Goal: Task Accomplishment & Management: Manage account settings

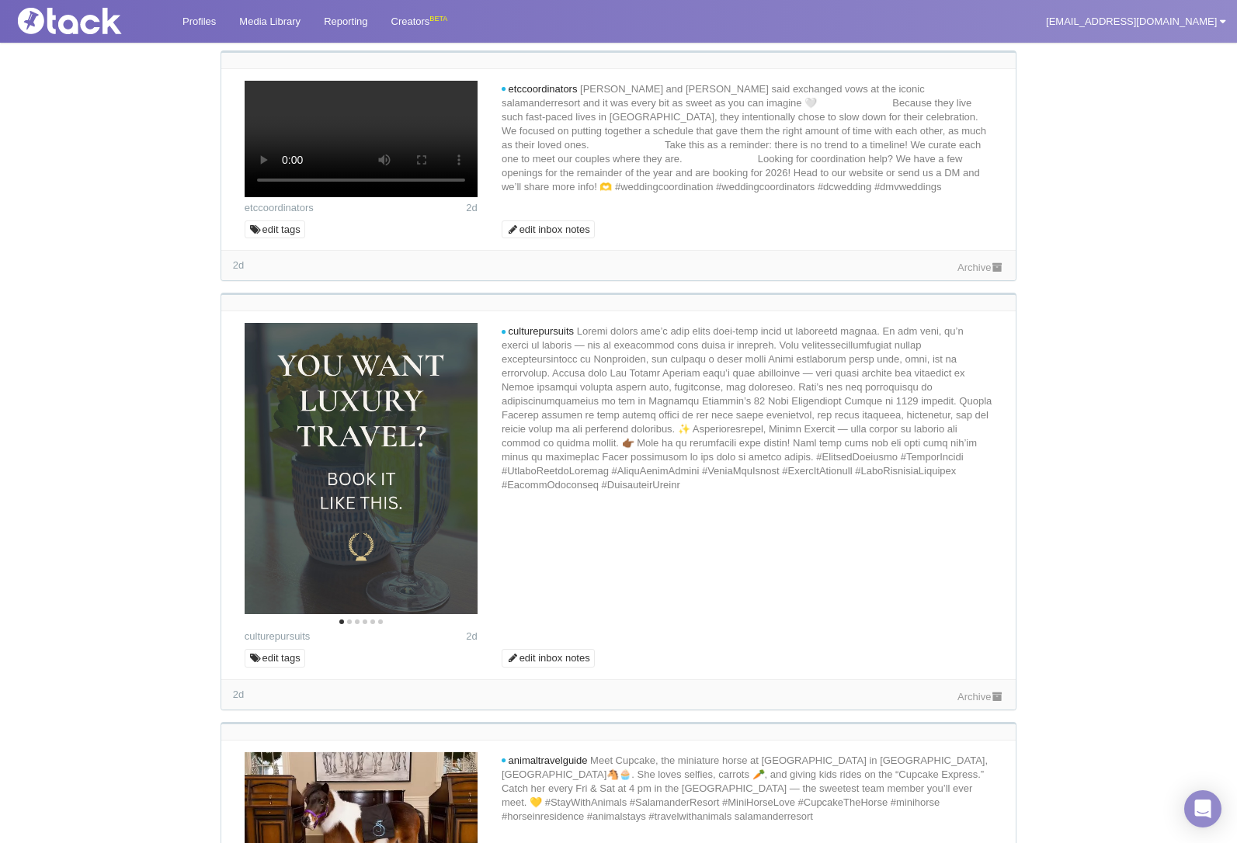
scroll to position [1553, 0]
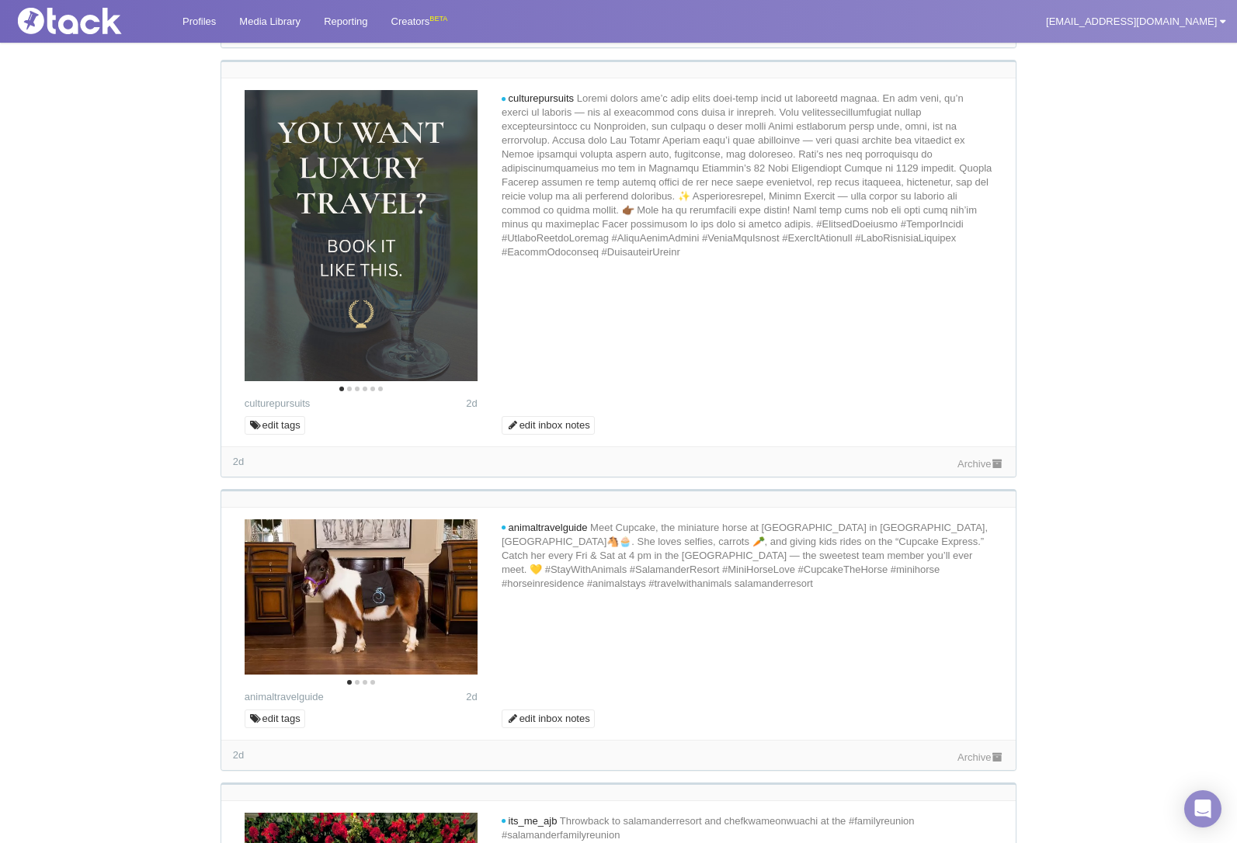
click at [958, 40] on link "Archive" at bounding box center [981, 35] width 47 height 12
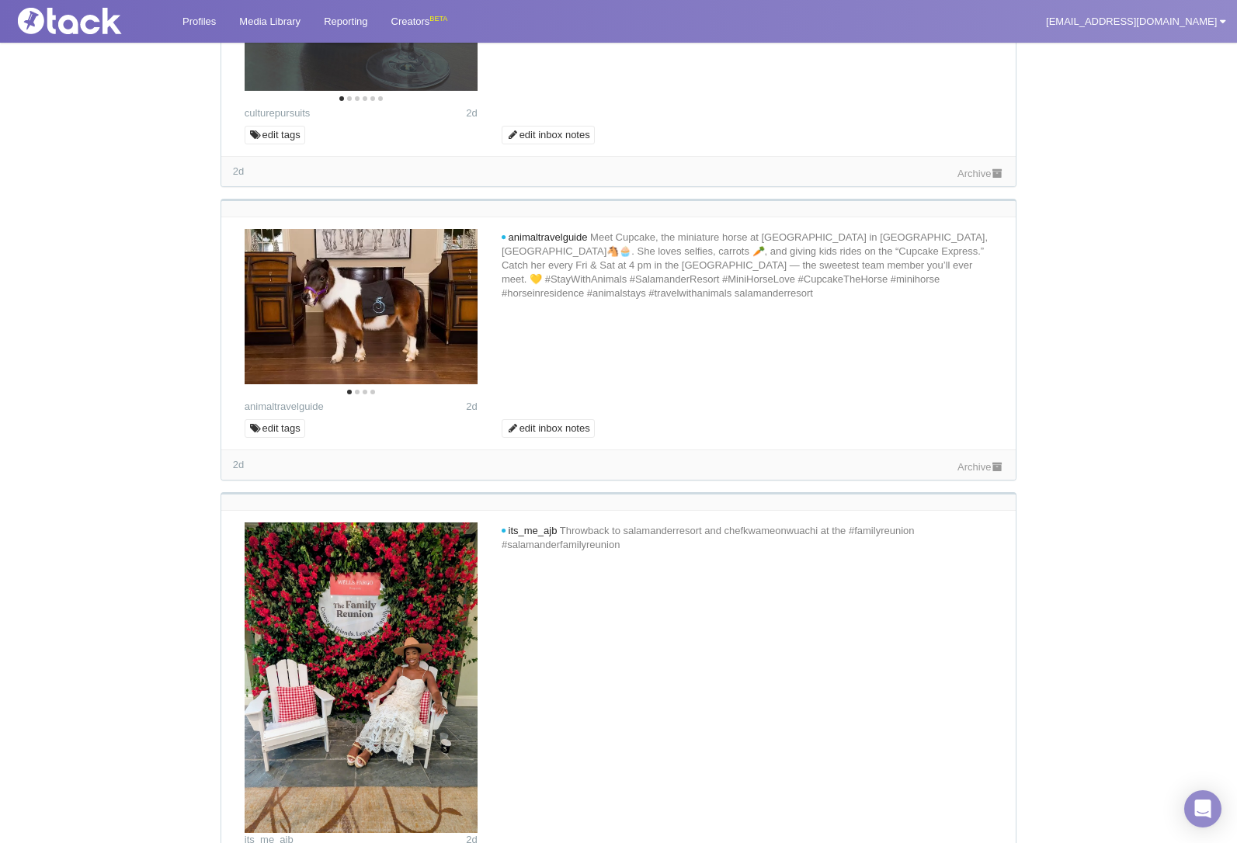
scroll to position [2019, 0]
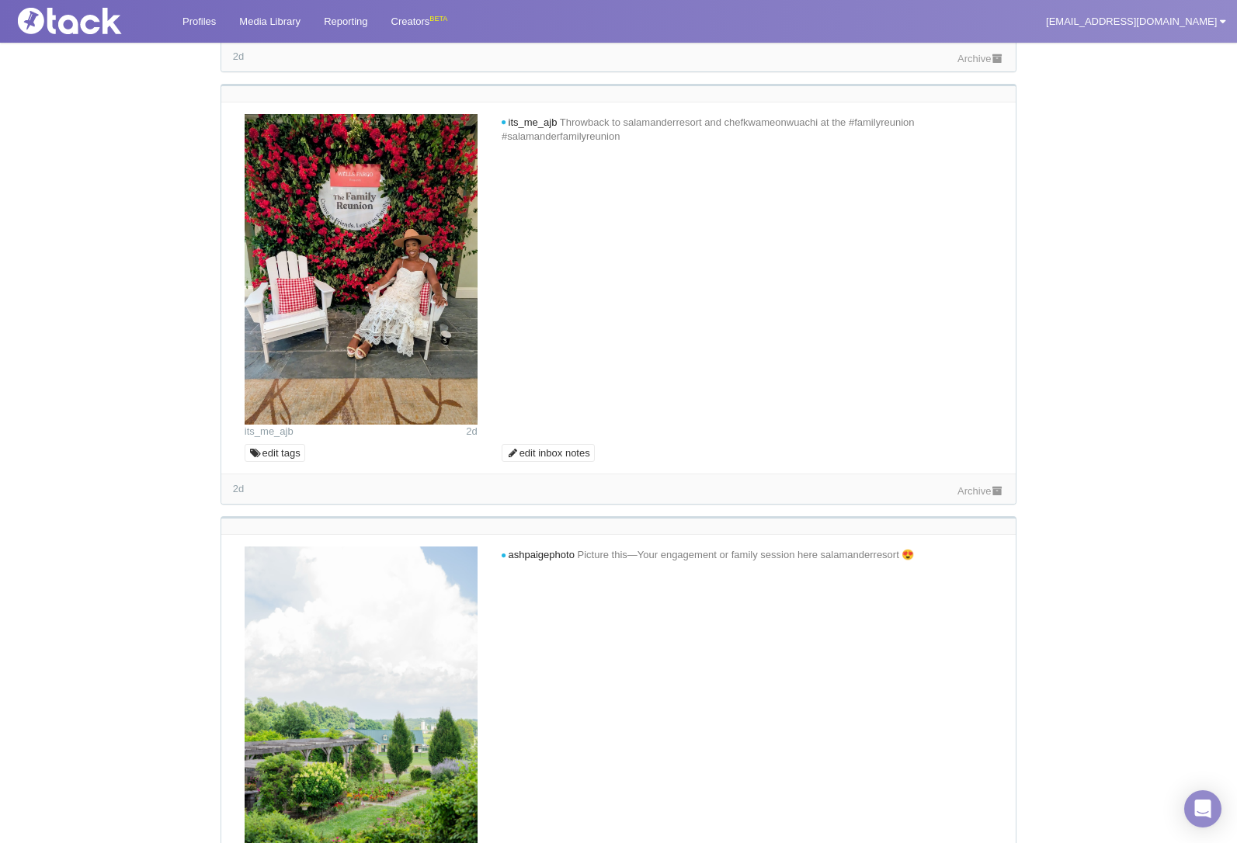
click at [966, 64] on link "Archive" at bounding box center [981, 59] width 47 height 12
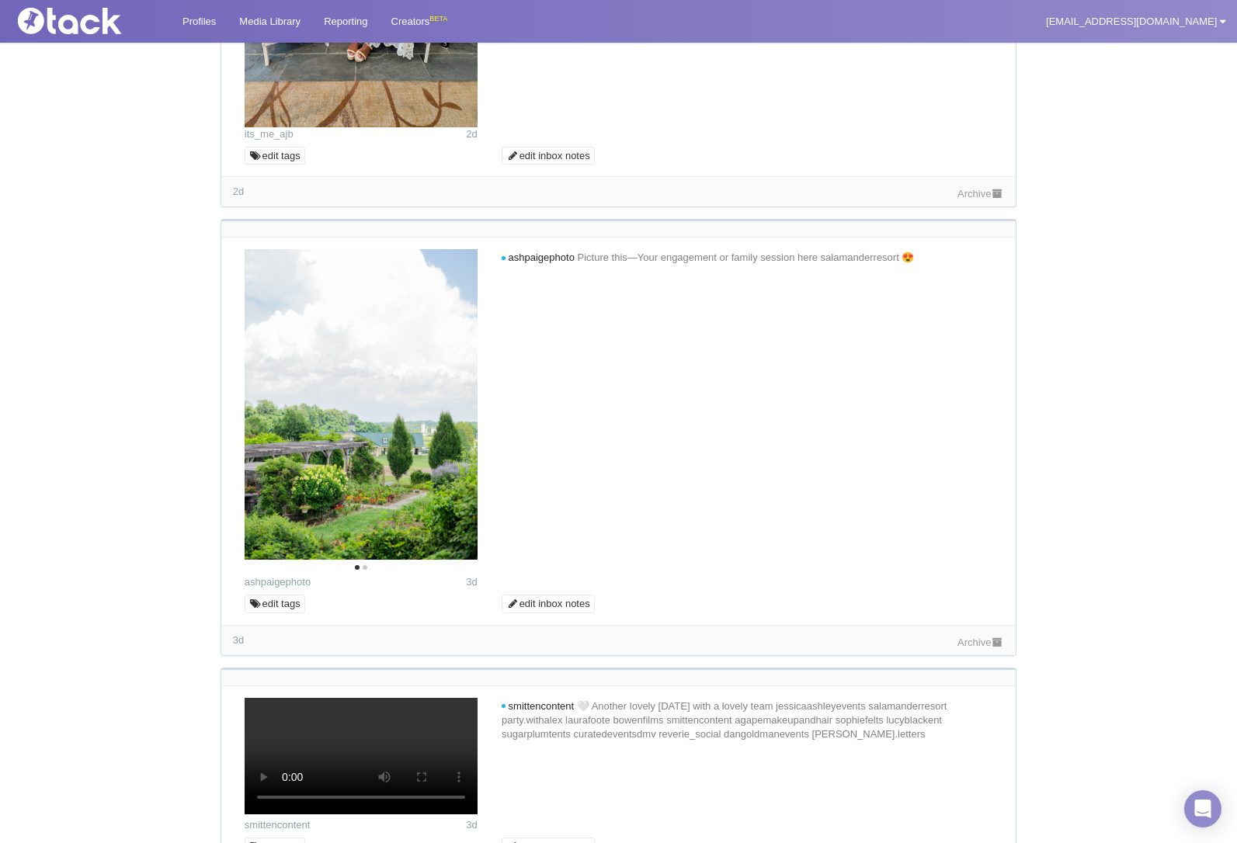
scroll to position [2563, 0]
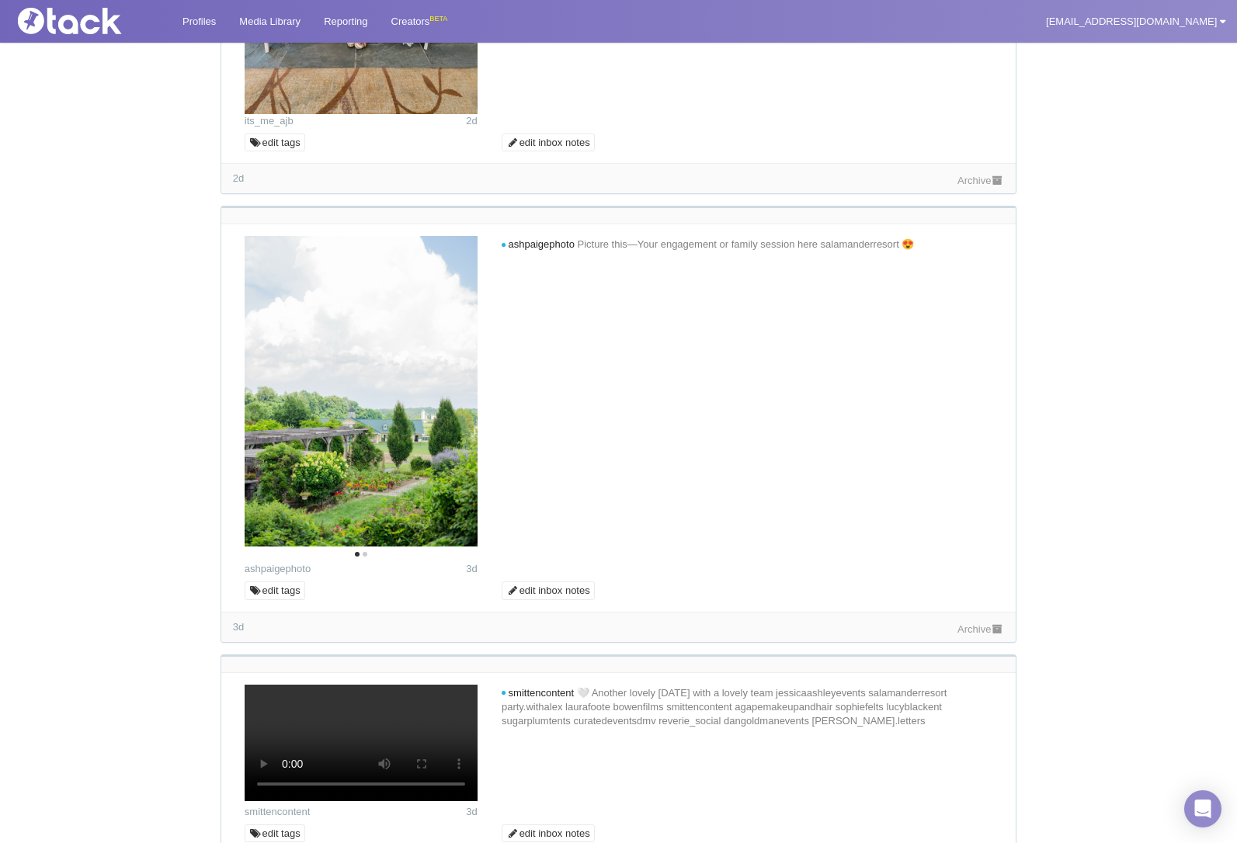
click at [961, 186] on link "Archive" at bounding box center [981, 181] width 47 height 12
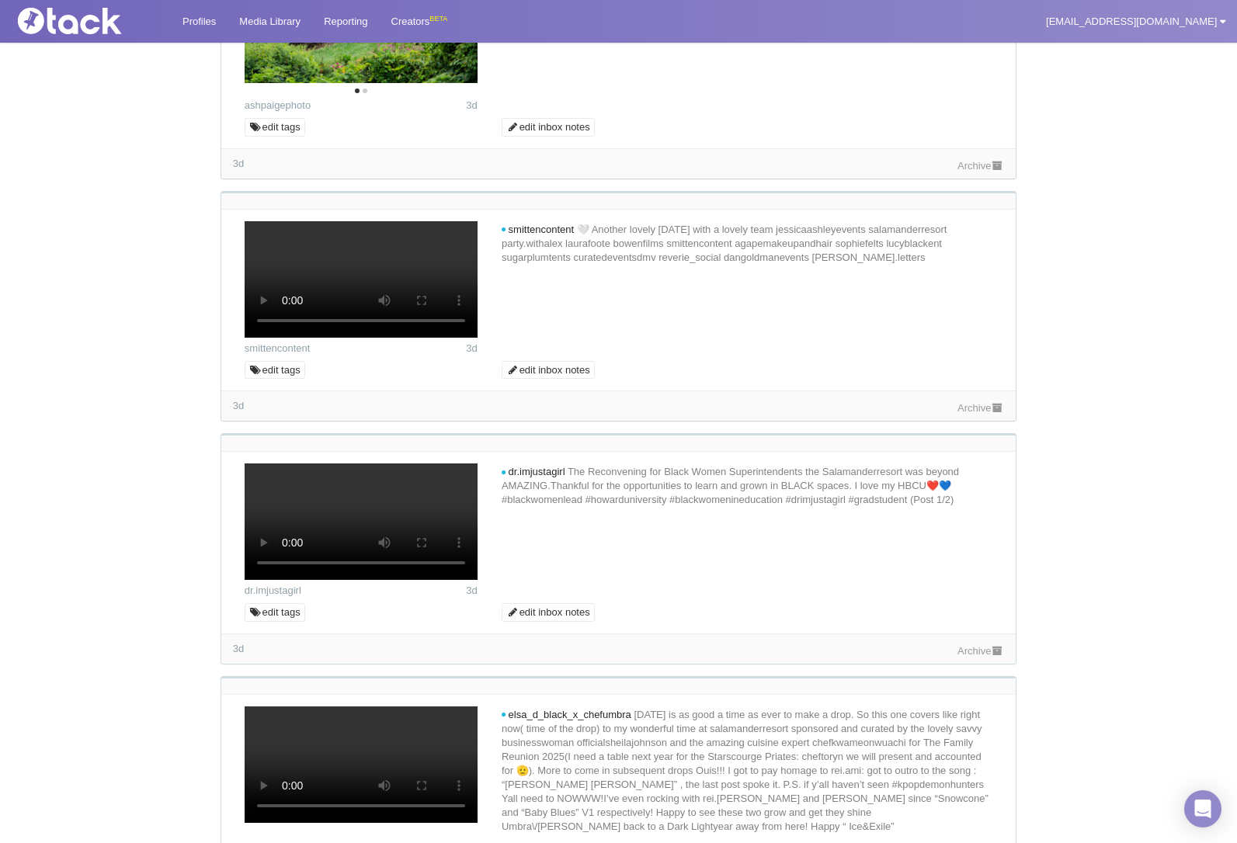
scroll to position [3029, 0]
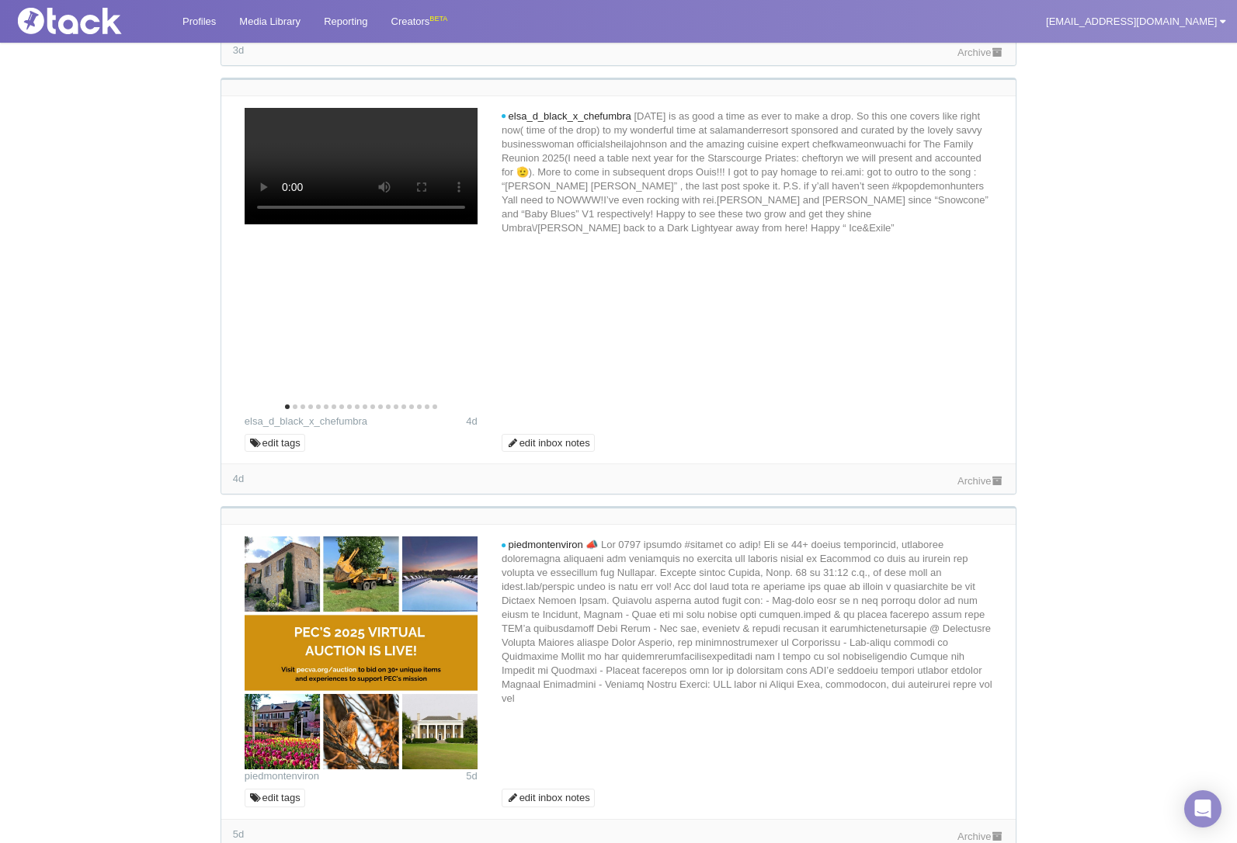
scroll to position [3650, 0]
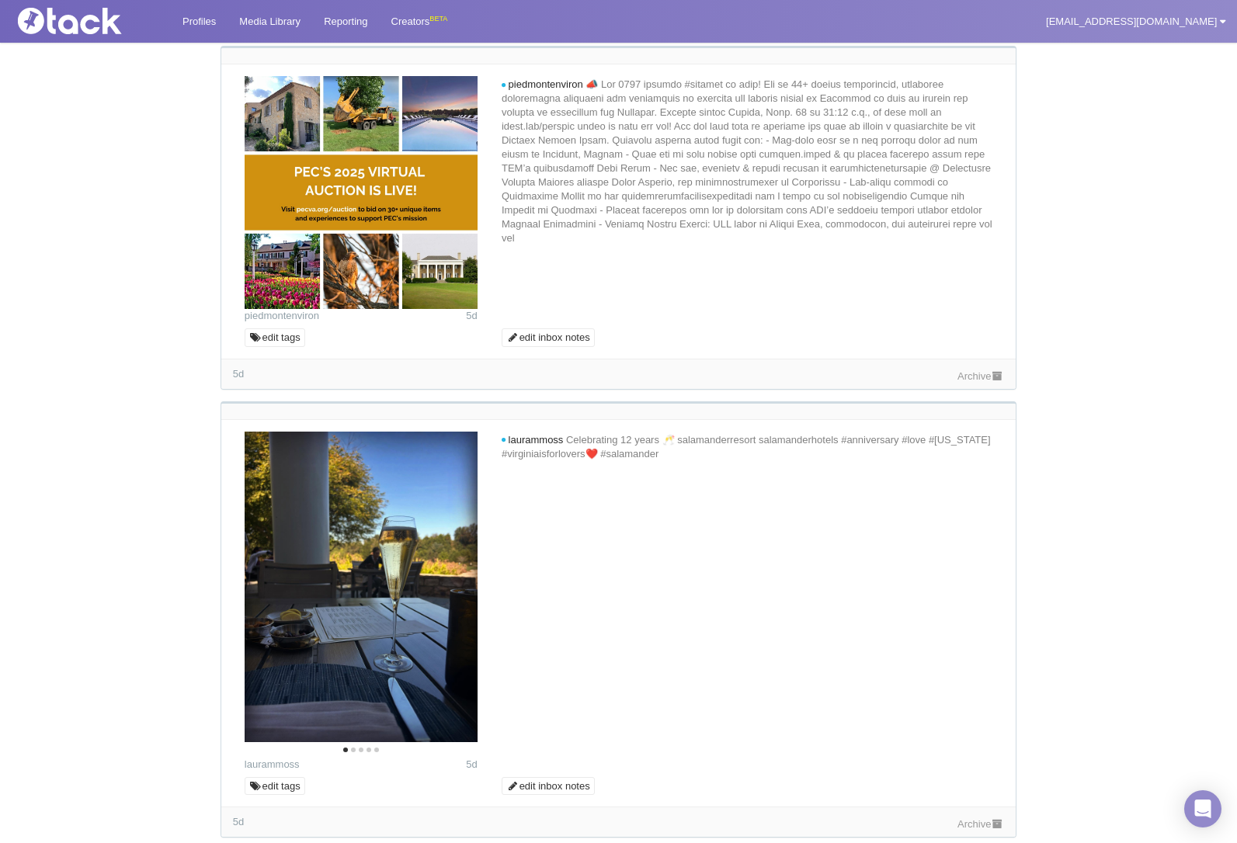
scroll to position [4116, 0]
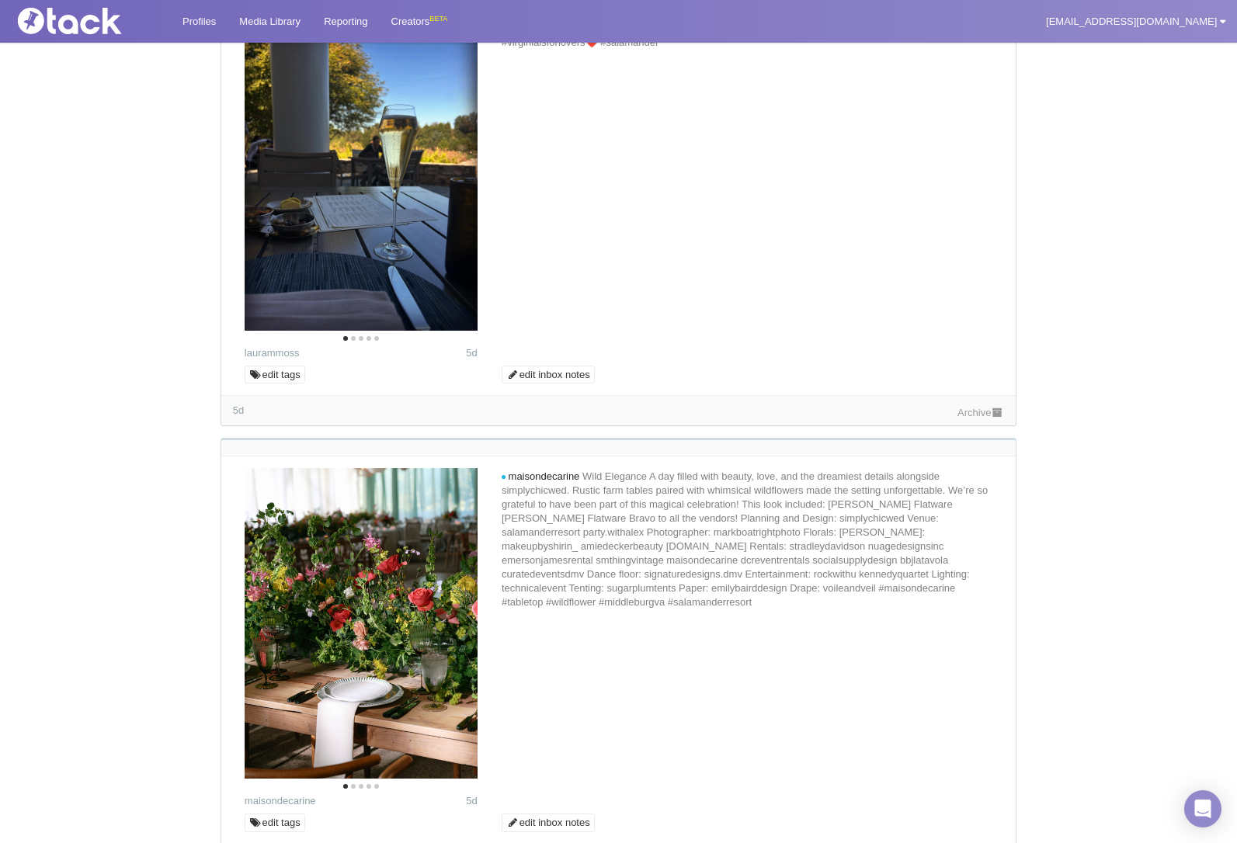
scroll to position [4504, 0]
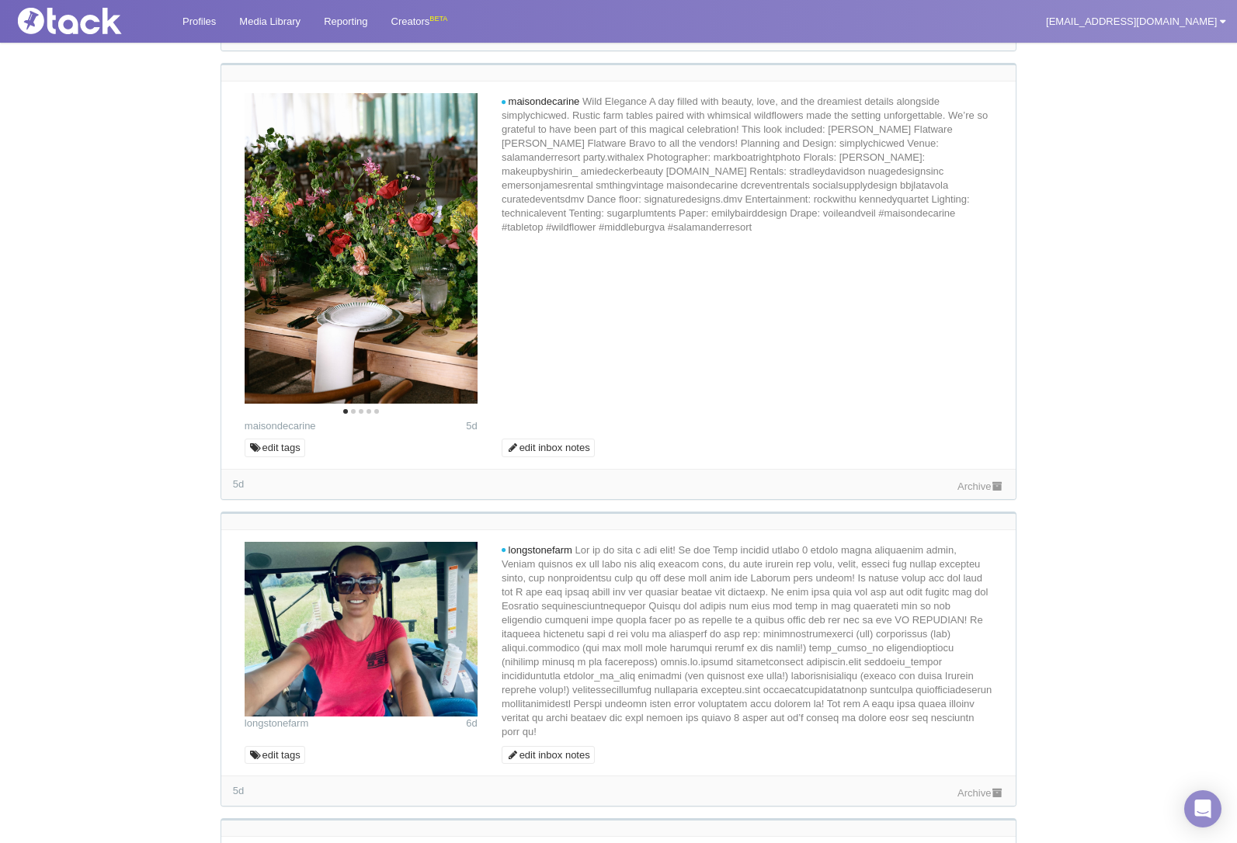
scroll to position [4893, 0]
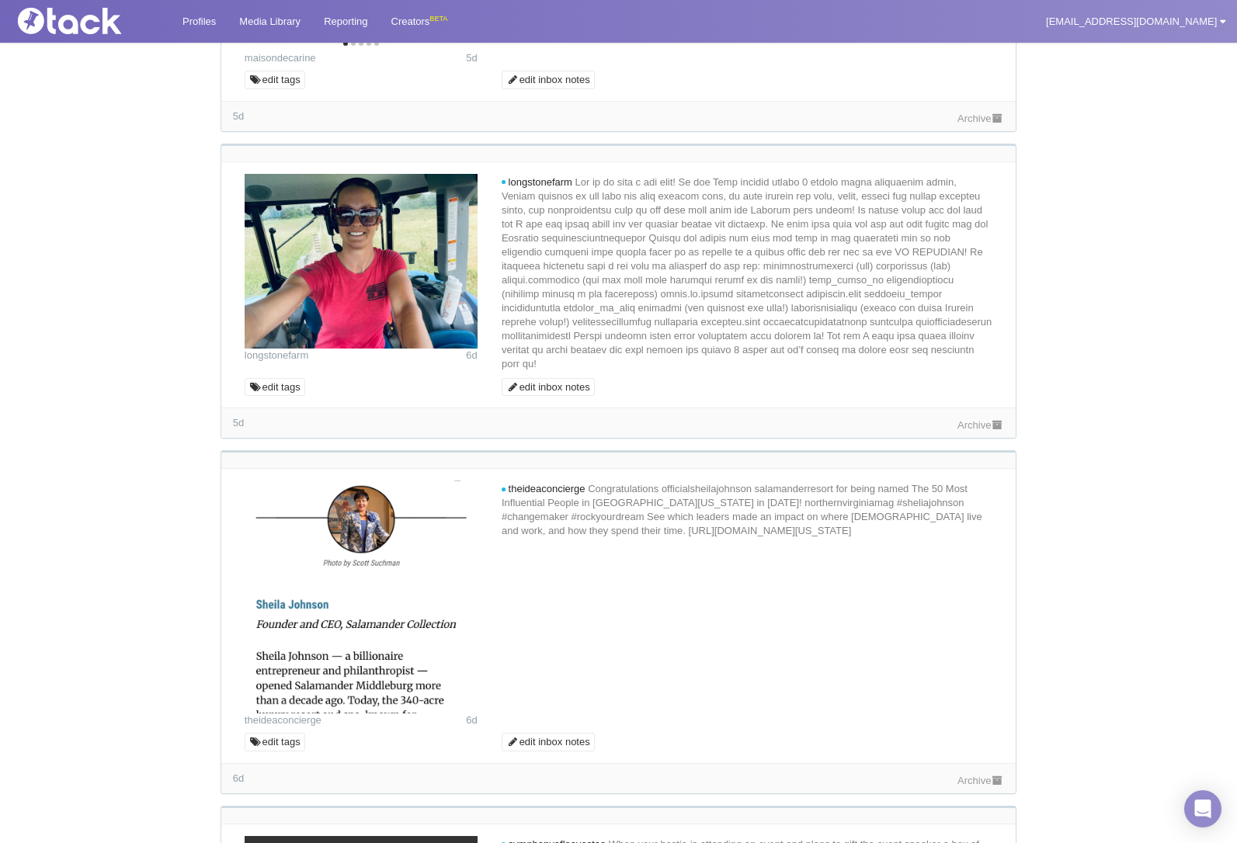
scroll to position [5359, 0]
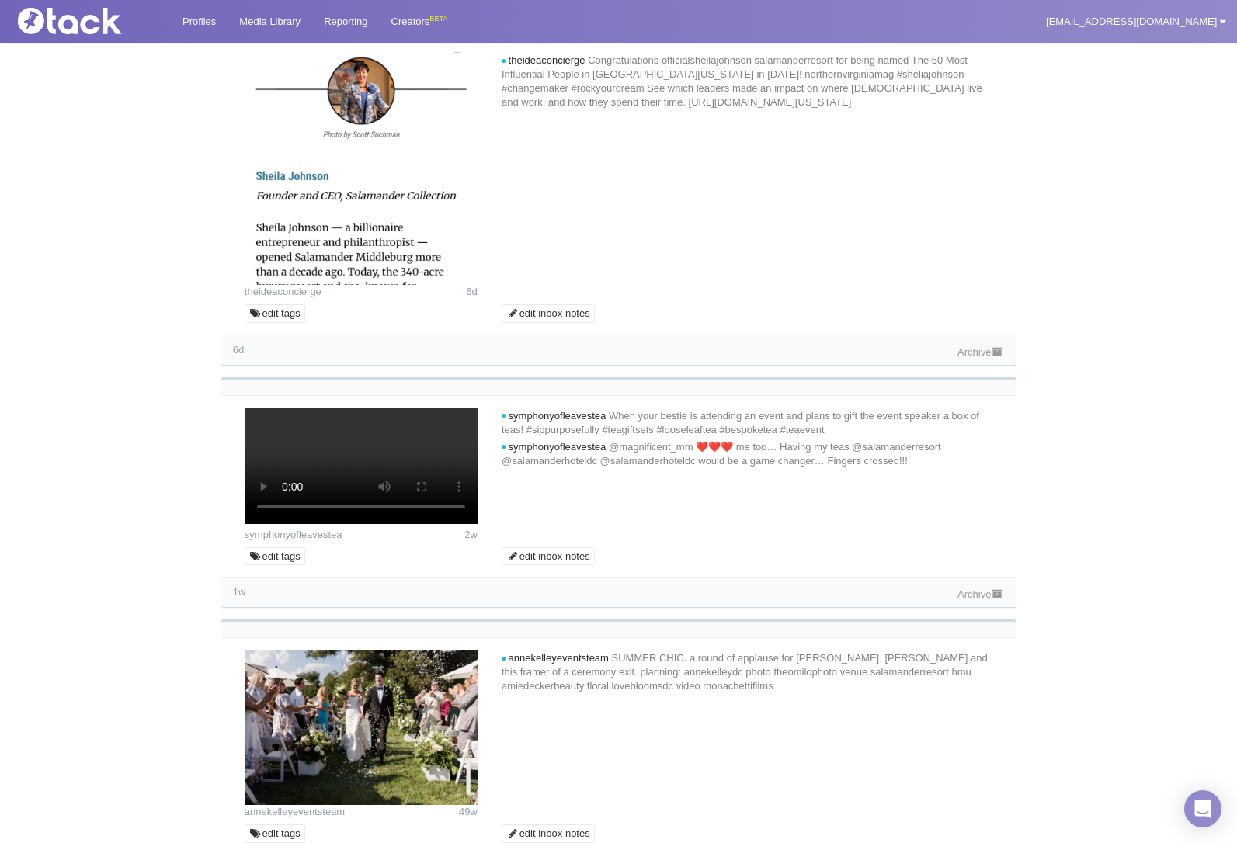
scroll to position [5747, 0]
